Goal: Answer question/provide support

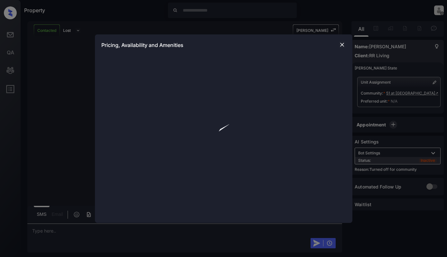
scroll to position [217, 0]
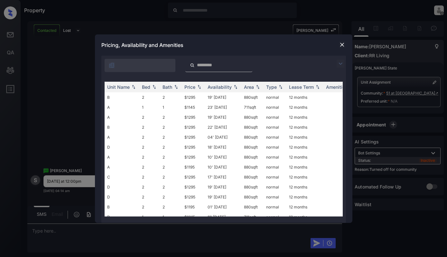
click at [338, 64] on img at bounding box center [340, 64] width 8 height 8
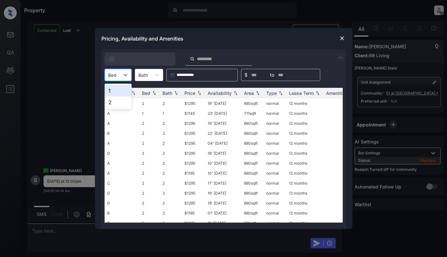
drag, startPoint x: 114, startPoint y: 77, endPoint x: 117, endPoint y: 89, distance: 12.6
click at [114, 77] on div at bounding box center [112, 75] width 8 height 7
click at [116, 101] on div "2" at bounding box center [117, 102] width 27 height 12
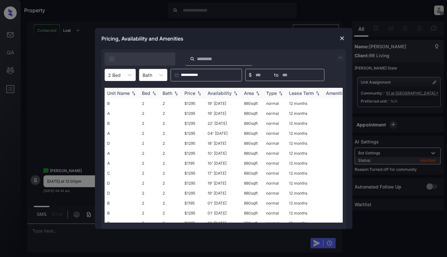
click at [200, 91] on img at bounding box center [199, 93] width 6 height 5
click at [199, 113] on td "$1195" at bounding box center [193, 113] width 23 height 10
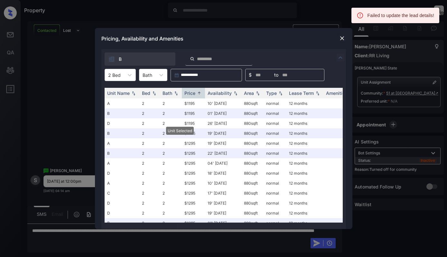
click at [340, 41] on img at bounding box center [342, 38] width 6 height 6
